Goal: Register for event/course

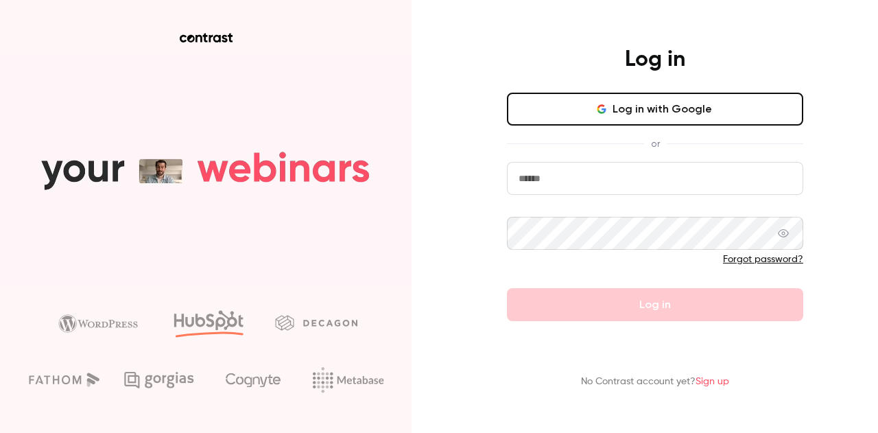
click at [650, 104] on button "Log in with Google" at bounding box center [655, 109] width 296 height 33
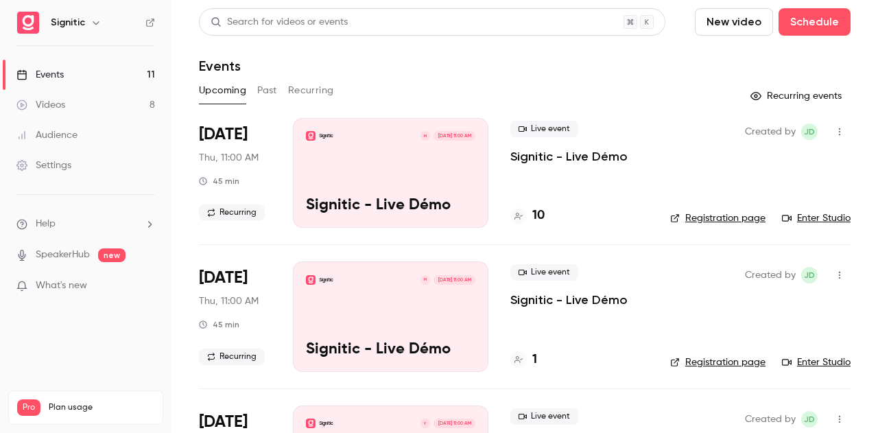
click at [573, 153] on p "Signitic - Live Démo" at bounding box center [568, 156] width 117 height 16
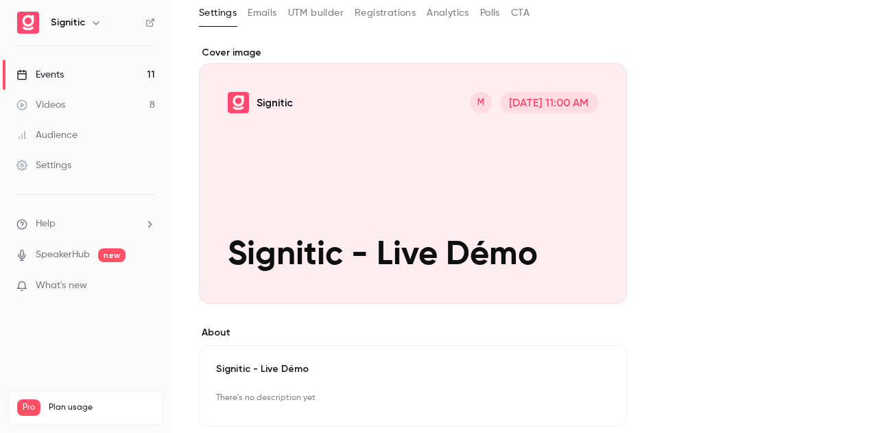
scroll to position [13, 0]
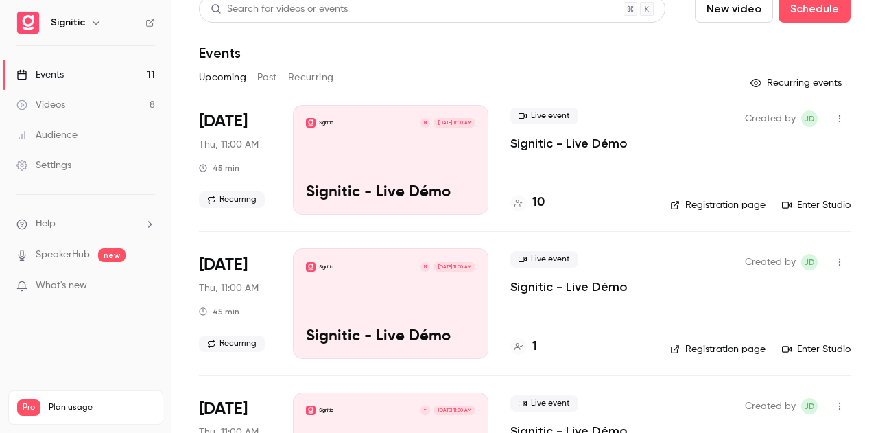
click at [701, 201] on link "Registration page" at bounding box center [717, 205] width 95 height 14
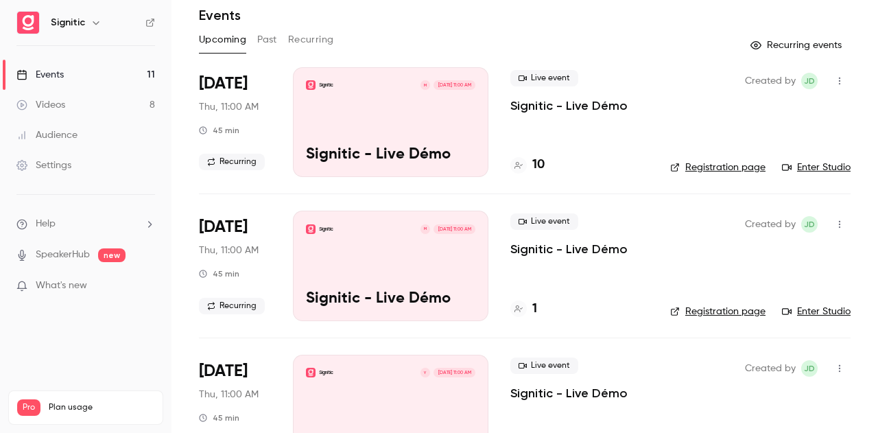
scroll to position [82, 0]
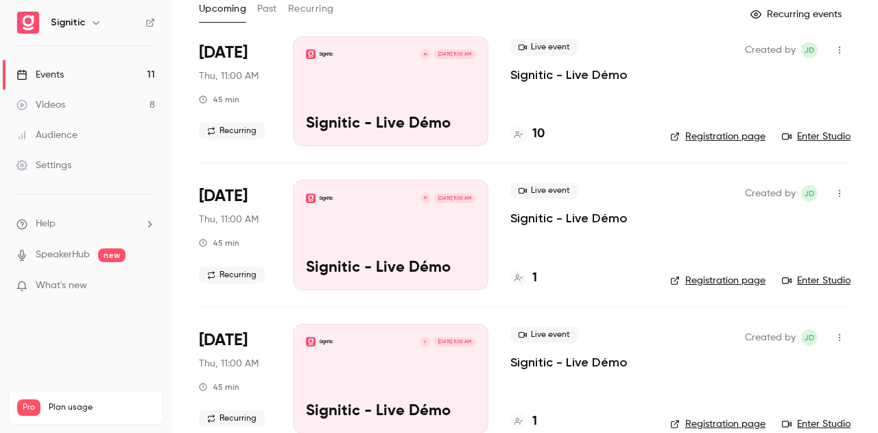
click at [390, 77] on div "Signitic M [DATE] 11:00 AM Signitic - Live Démo" at bounding box center [390, 91] width 195 height 110
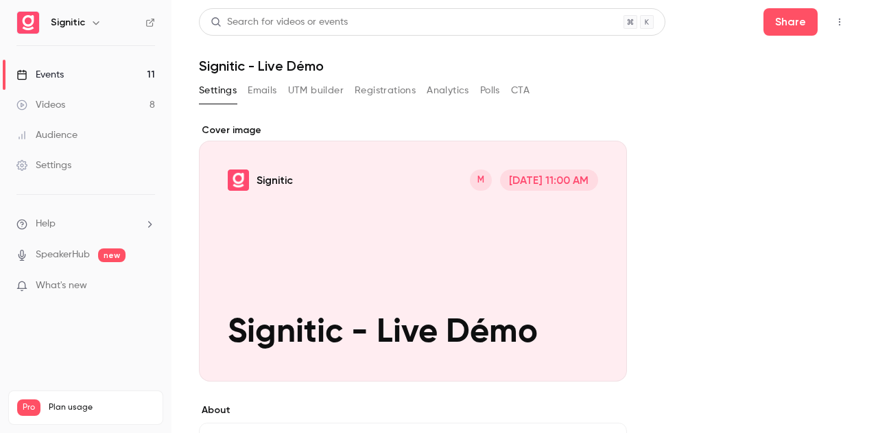
click at [77, 75] on link "Events 11" at bounding box center [85, 75] width 171 height 30
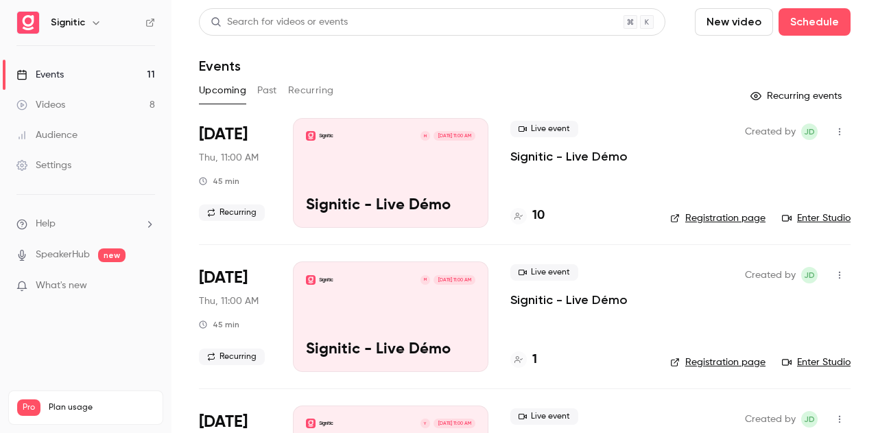
click at [365, 167] on div "Signitic M [DATE] 11:00 AM Signitic - Live Démo" at bounding box center [390, 173] width 195 height 110
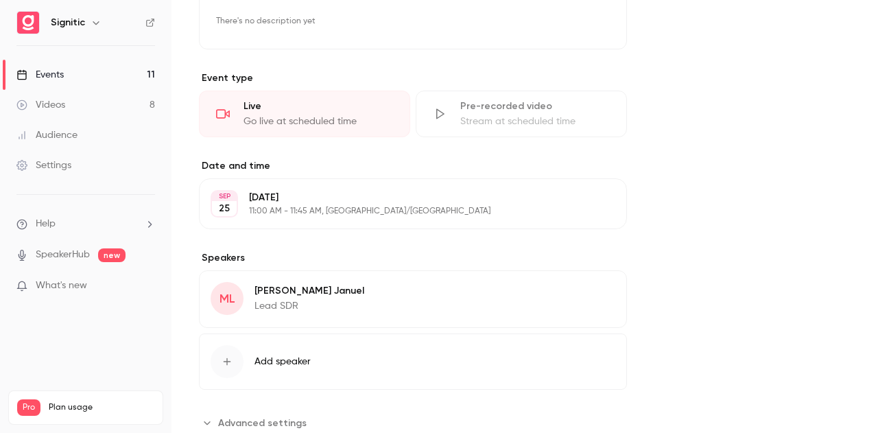
scroll to position [493, 0]
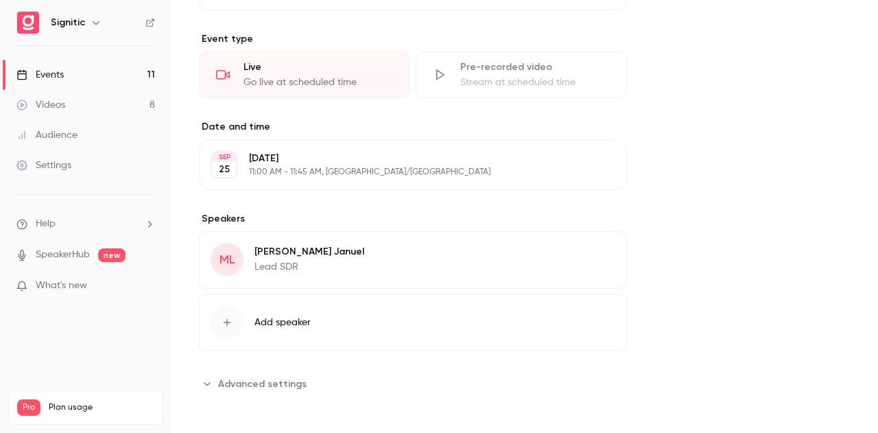
click at [118, 77] on link "Events 11" at bounding box center [85, 75] width 171 height 30
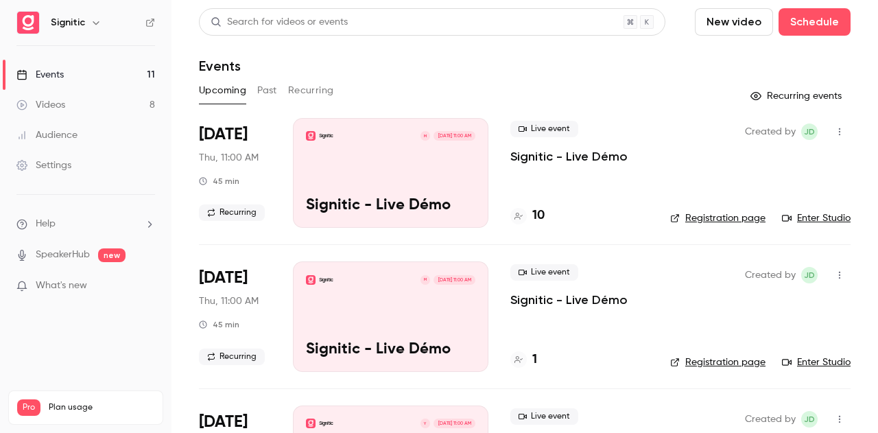
click at [799, 212] on link "Enter Studio" at bounding box center [816, 218] width 69 height 14
